Goal: Information Seeking & Learning: Learn about a topic

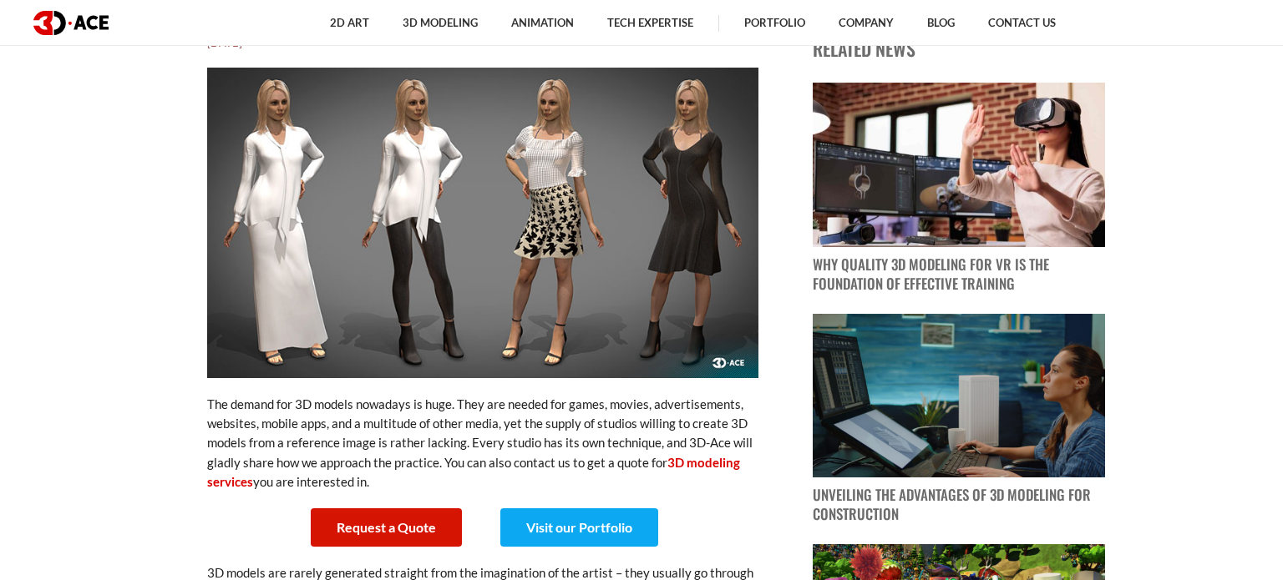
scroll to position [585, 0]
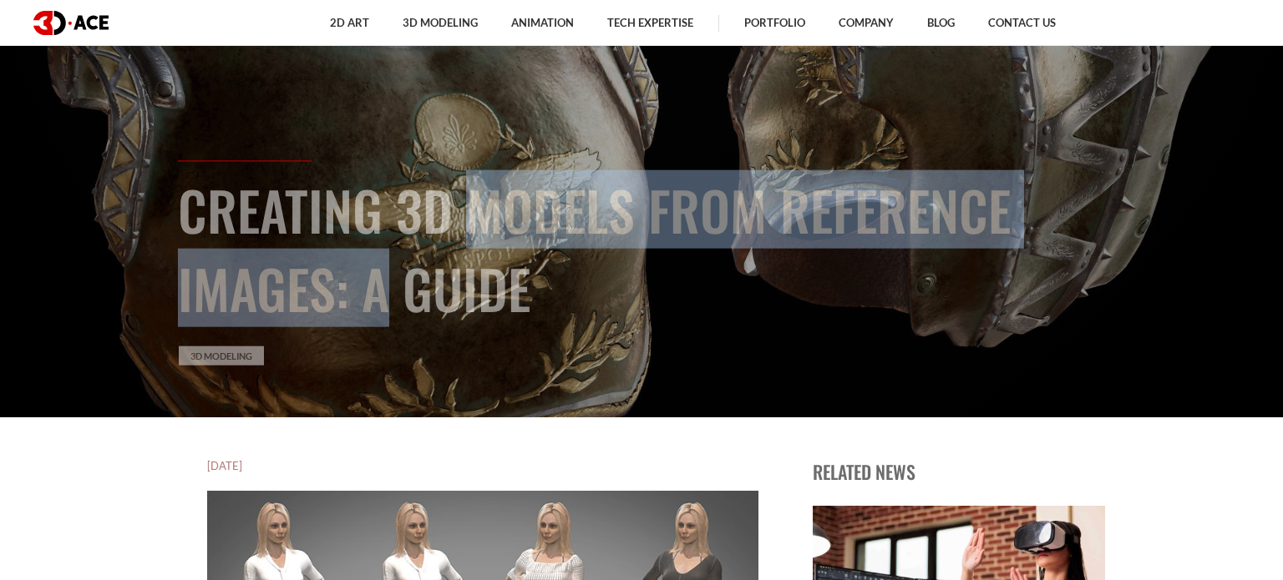
scroll to position [182, 0]
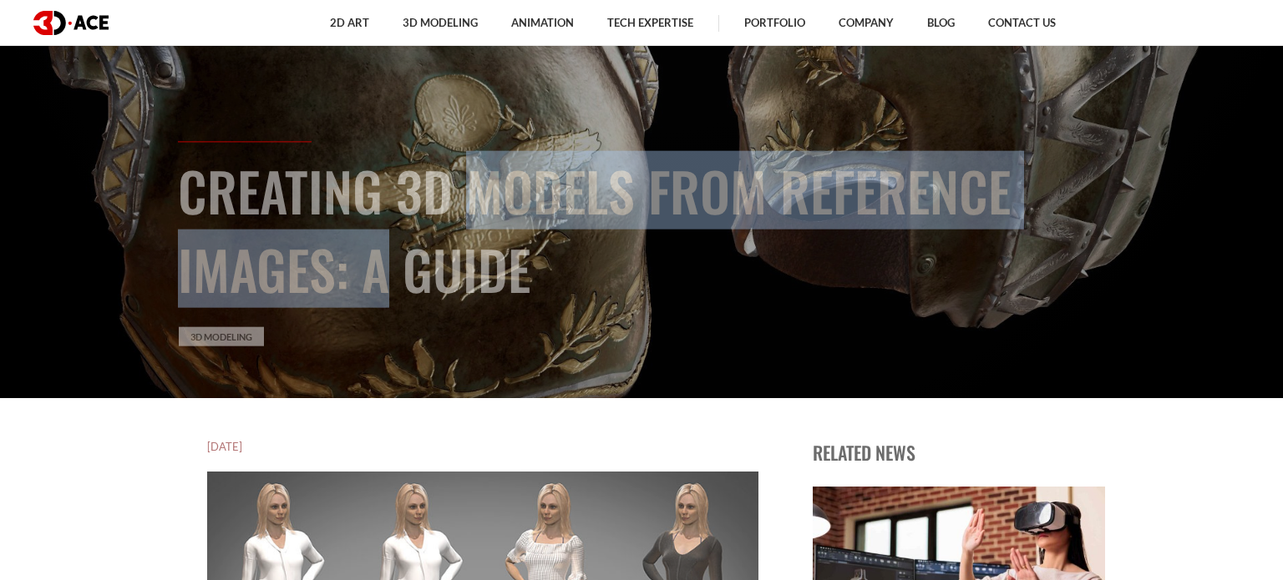
click at [509, 160] on h1 "Creating 3D Models from Reference Images: A Guide" at bounding box center [641, 229] width 927 height 157
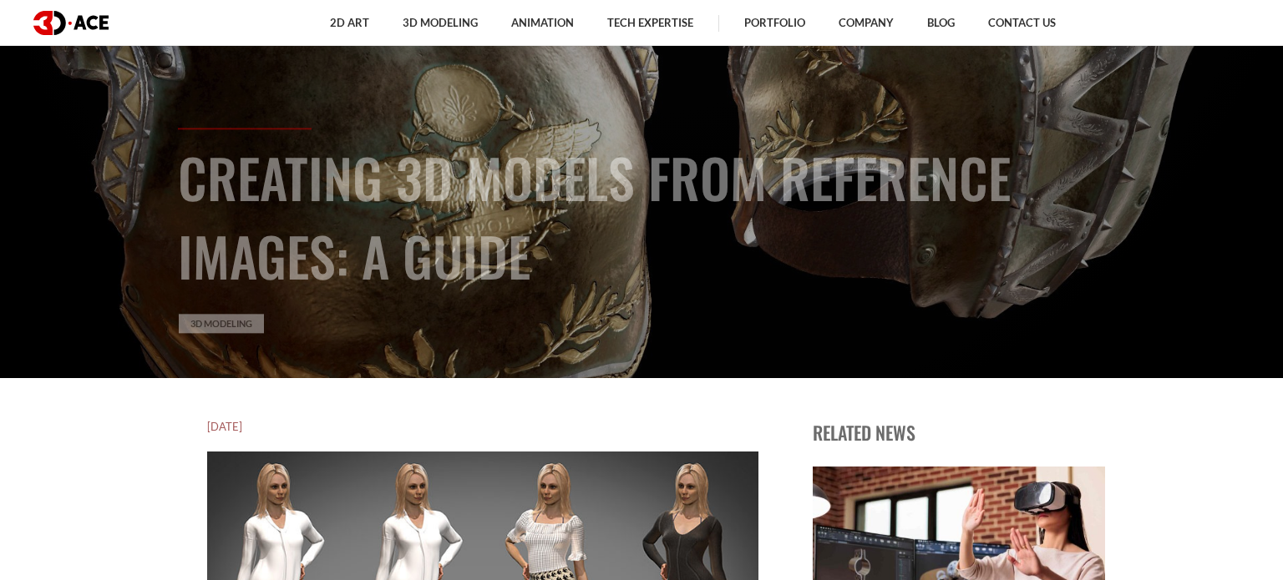
scroll to position [208, 0]
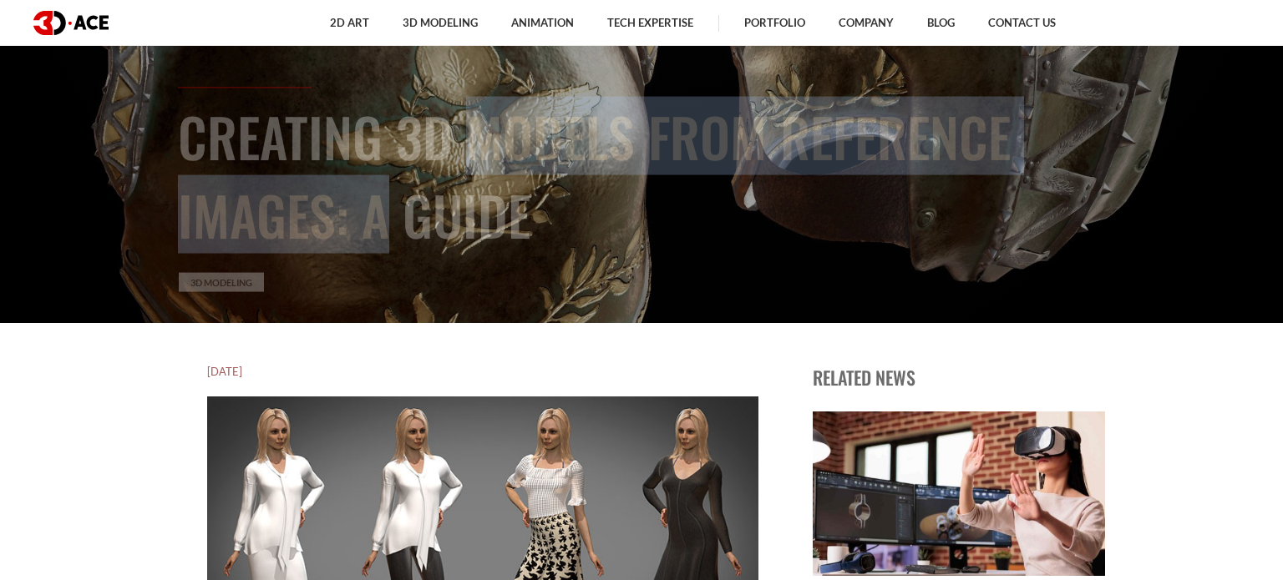
scroll to position [256, 0]
